Goal: Transaction & Acquisition: Purchase product/service

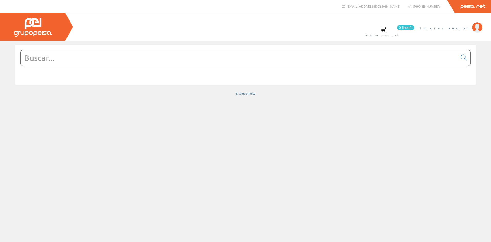
click at [452, 29] on span "Iniciar sesión" at bounding box center [445, 27] width 50 height 5
click at [461, 29] on span "INSBE S.L." at bounding box center [450, 27] width 38 height 5
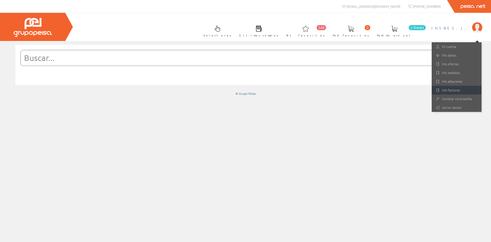
click at [457, 91] on link "Mis facturas" at bounding box center [457, 90] width 50 height 9
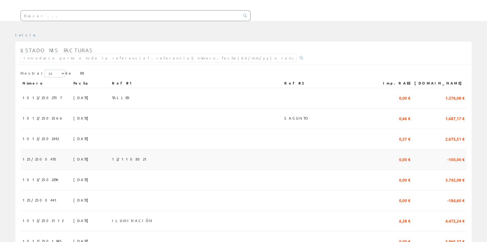
scroll to position [51, 0]
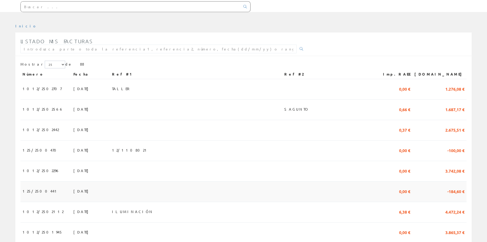
click at [73, 192] on span "31/07/2025" at bounding box center [82, 190] width 18 height 9
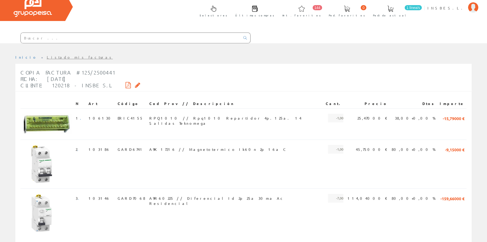
scroll to position [51, 0]
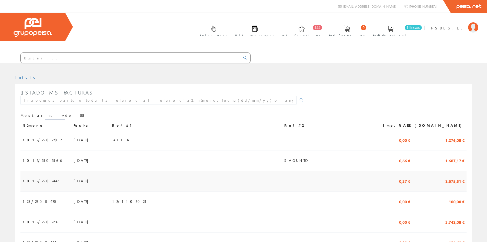
scroll to position [51, 0]
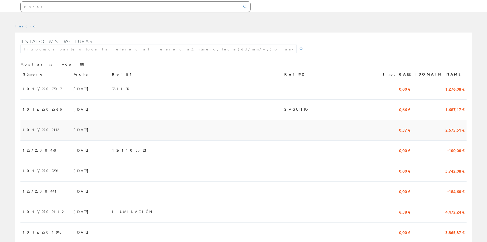
click at [73, 131] on span "[DATE]" at bounding box center [82, 129] width 18 height 9
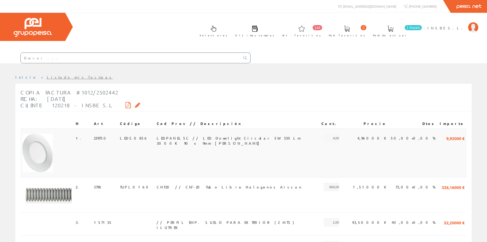
click at [157, 137] on span "LEDPANEL5C // LED Downlight Circular 5W 330Lm 3000K 90 x 9mm Blanco" at bounding box center [237, 138] width 161 height 9
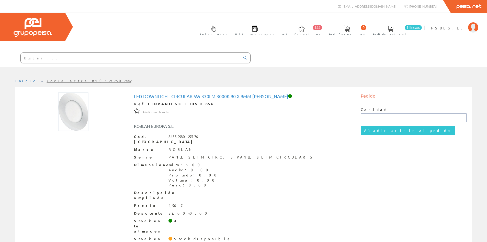
click at [375, 117] on input "text" at bounding box center [414, 117] width 106 height 9
type input "3"
type input "4"
click at [377, 132] on input "Añadir artículo al pedido" at bounding box center [408, 130] width 94 height 9
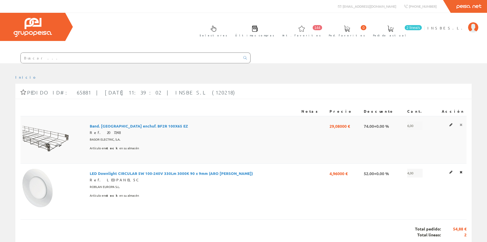
click at [461, 124] on icon at bounding box center [461, 125] width 3 height 4
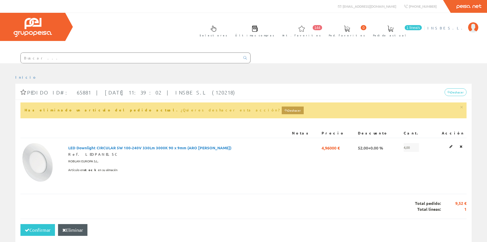
click at [455, 28] on span "INSBE S.L." at bounding box center [447, 27] width 38 height 5
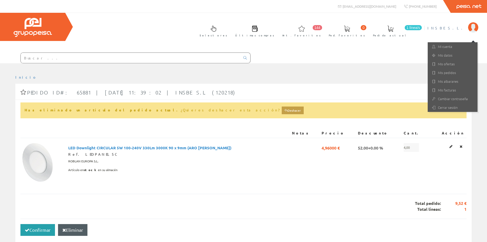
click at [36, 229] on button "Confirmar" at bounding box center [37, 230] width 35 height 12
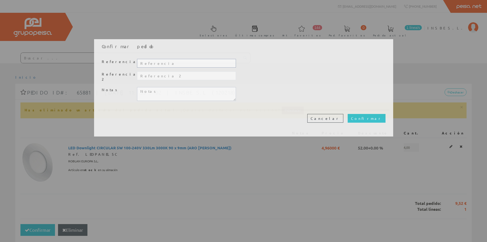
click at [165, 64] on input "text" at bounding box center [186, 63] width 99 height 9
type input "TALLER"
click at [381, 114] on input "Confirmar" at bounding box center [367, 118] width 38 height 9
click at [377, 114] on input "Confirmar" at bounding box center [367, 118] width 38 height 9
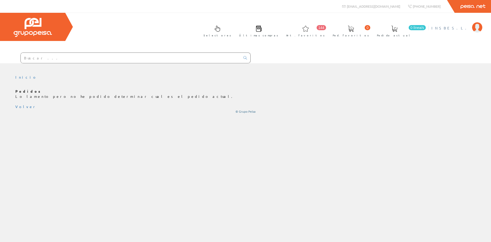
click at [459, 27] on span "INSBE S.L." at bounding box center [450, 27] width 38 height 5
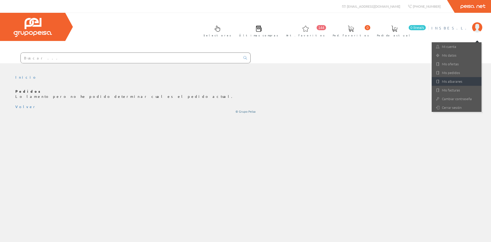
click at [450, 80] on link "Mis albaranes" at bounding box center [457, 81] width 50 height 9
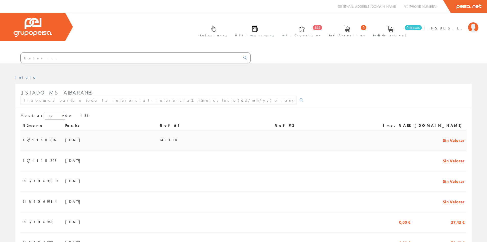
click at [65, 140] on span "[DATE]" at bounding box center [74, 139] width 18 height 9
click at [455, 28] on span "INSBE S.L." at bounding box center [447, 27] width 38 height 5
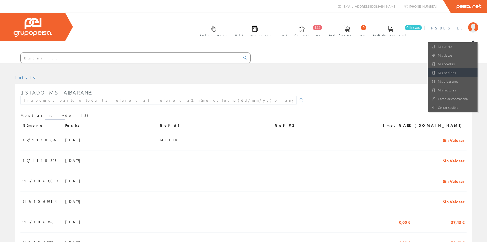
click at [449, 74] on link "Mis pedidos" at bounding box center [453, 72] width 50 height 9
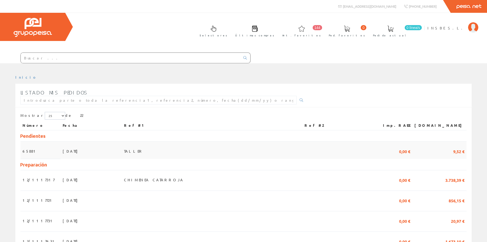
click at [63, 150] on span "15/10/2025" at bounding box center [72, 151] width 18 height 9
